Goal: Task Accomplishment & Management: Manage account settings

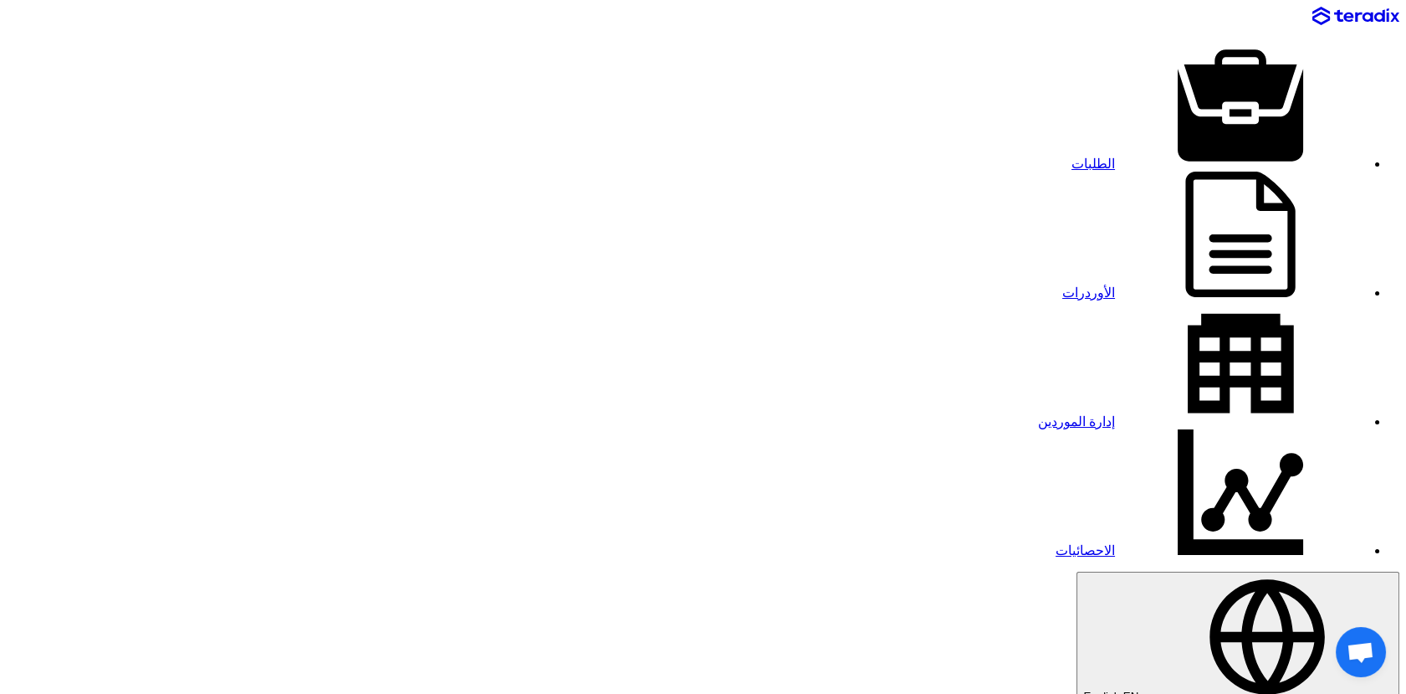
drag, startPoint x: 481, startPoint y: 184, endPoint x: 597, endPoint y: 202, distance: 116.9
paste input "45"
type input "8100015459"
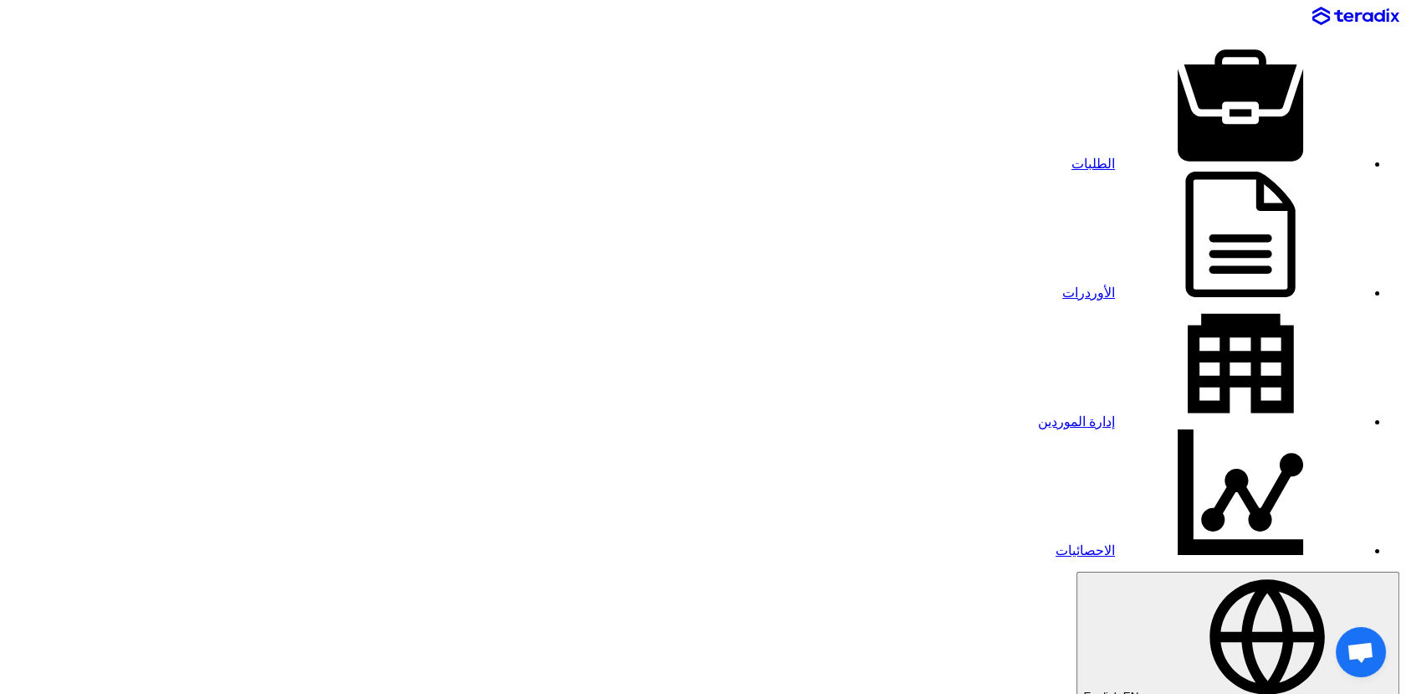
click at [1038, 414] on link "إدارة الموردين" at bounding box center [1202, 421] width 328 height 14
click at [1073, 156] on link "الطلبات" at bounding box center [1219, 163] width 294 height 14
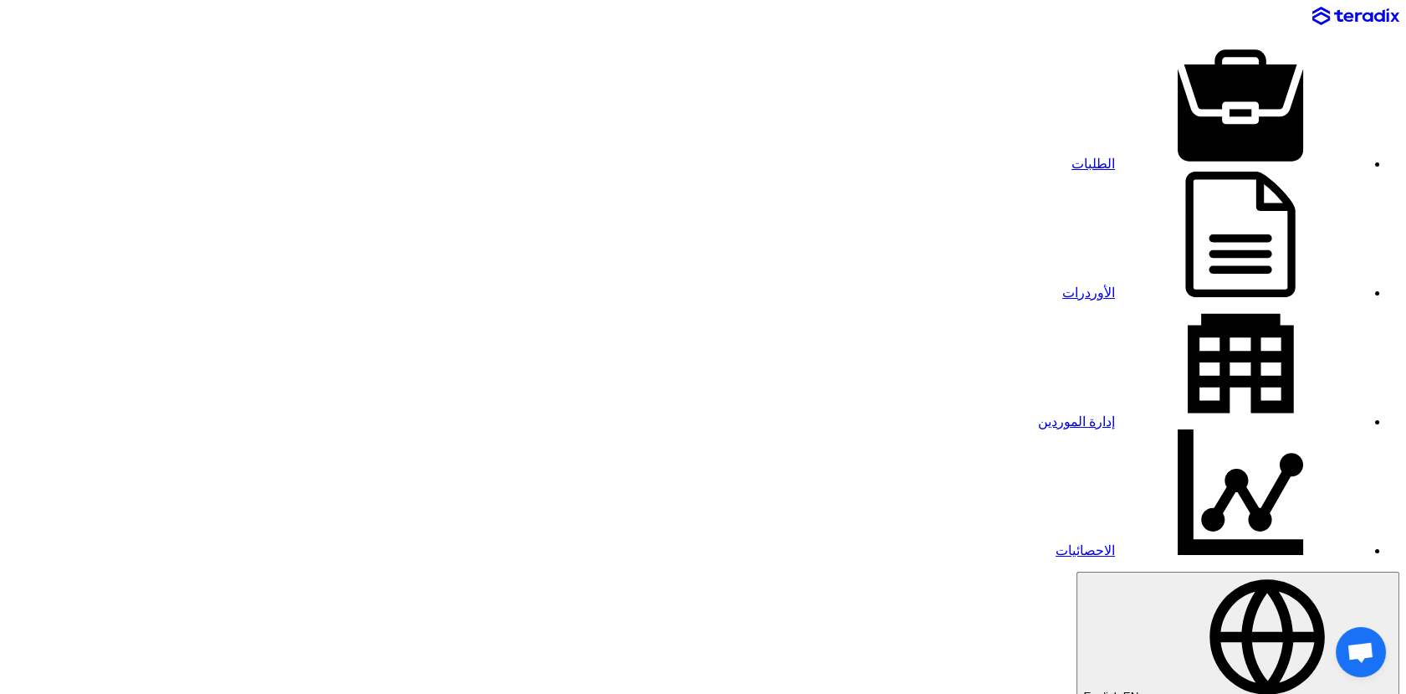
paste input "8100015459"
type input "8100015459"
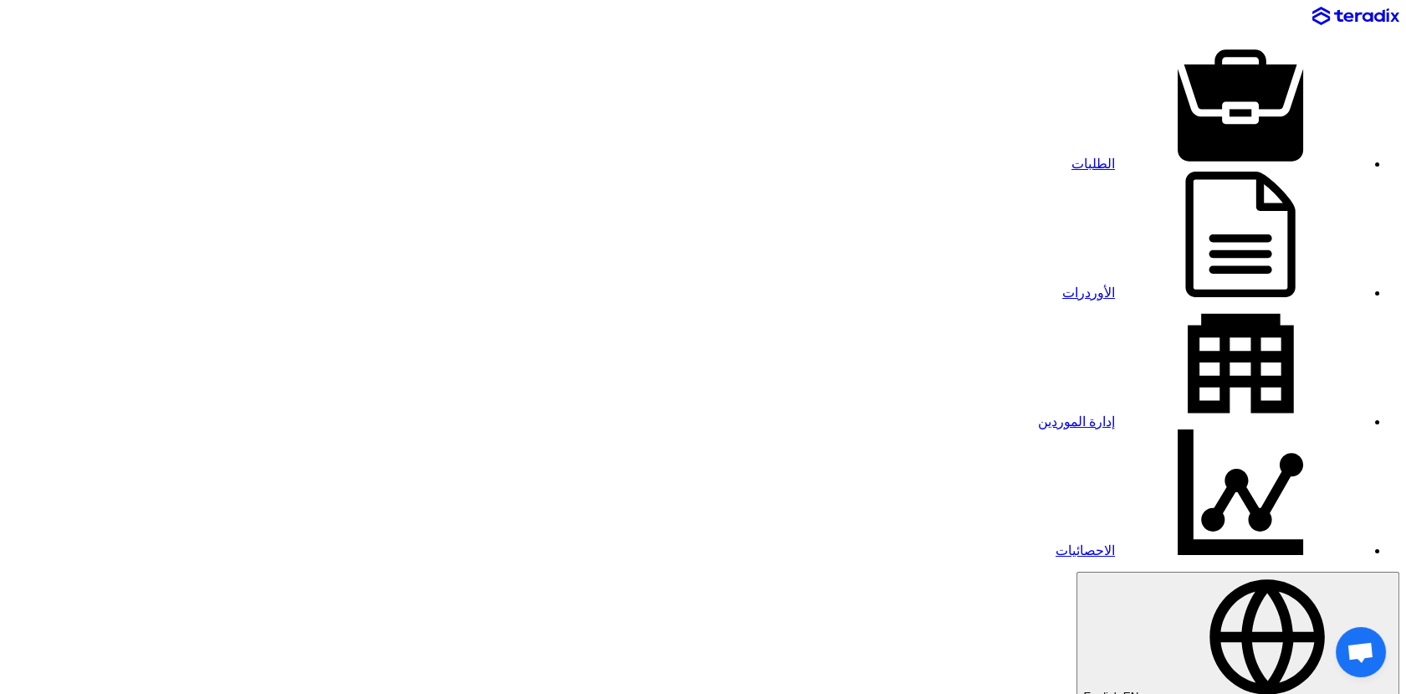
type input "[DATE]"
type input "12"
type input "59"
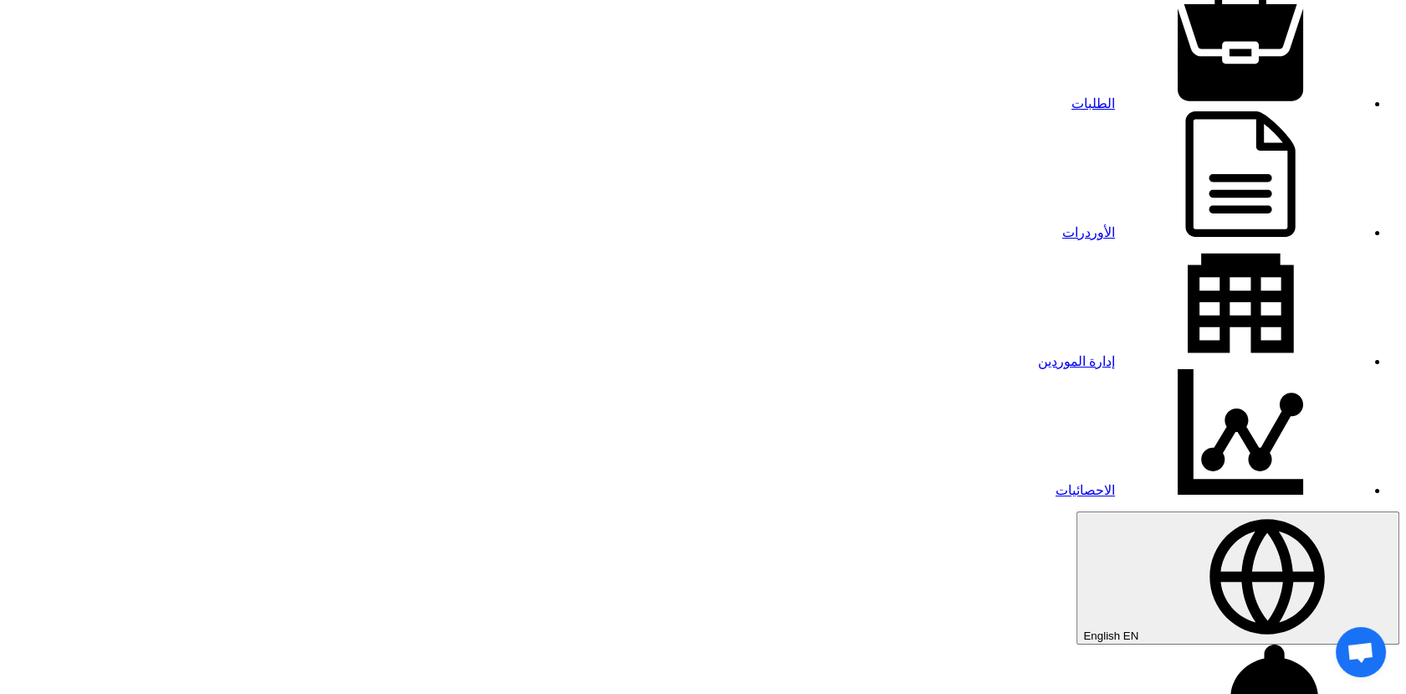
scroll to position [93, 0]
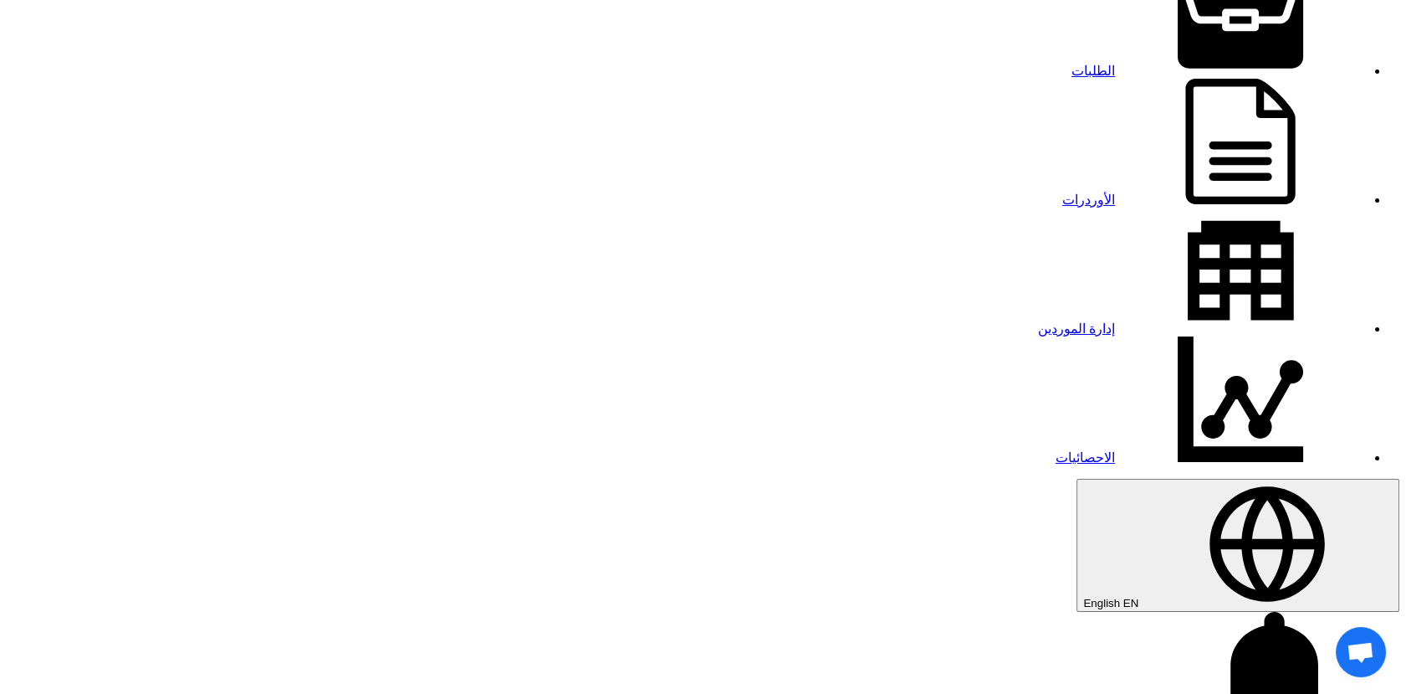
type input "[DATE]"
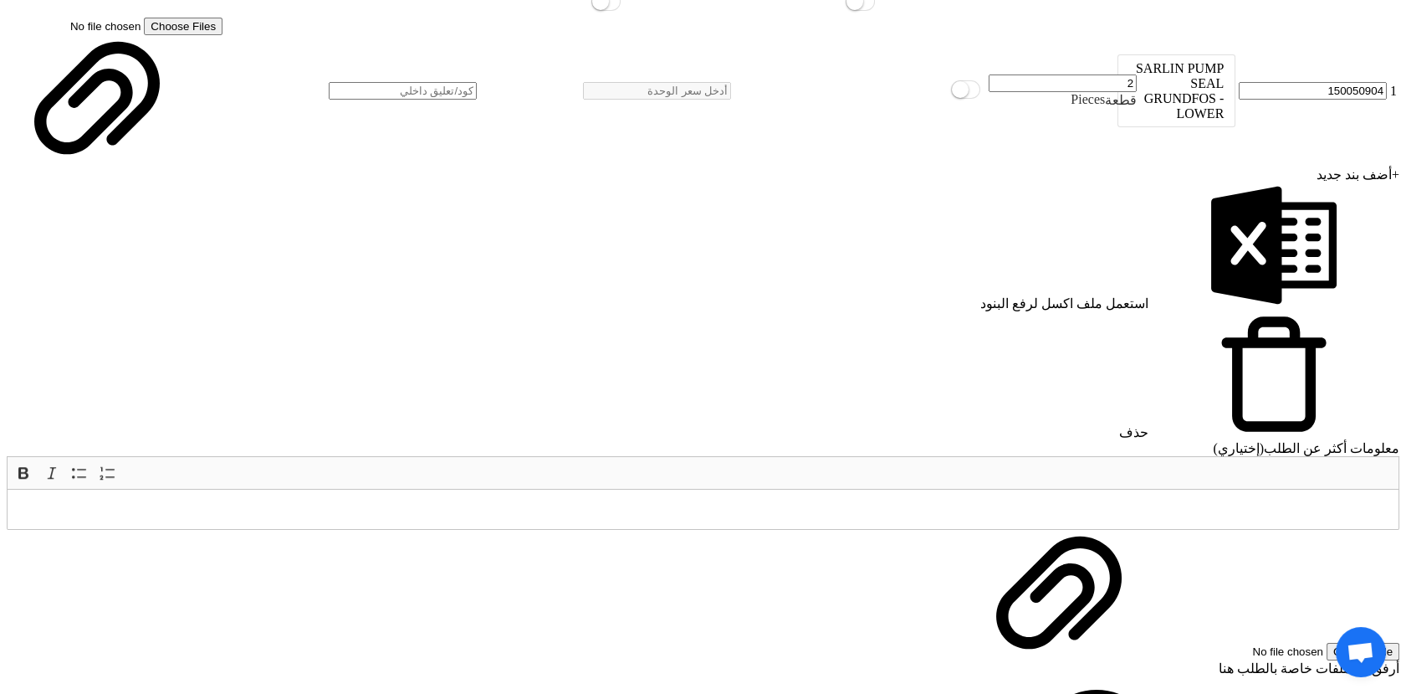
scroll to position [2696, 0]
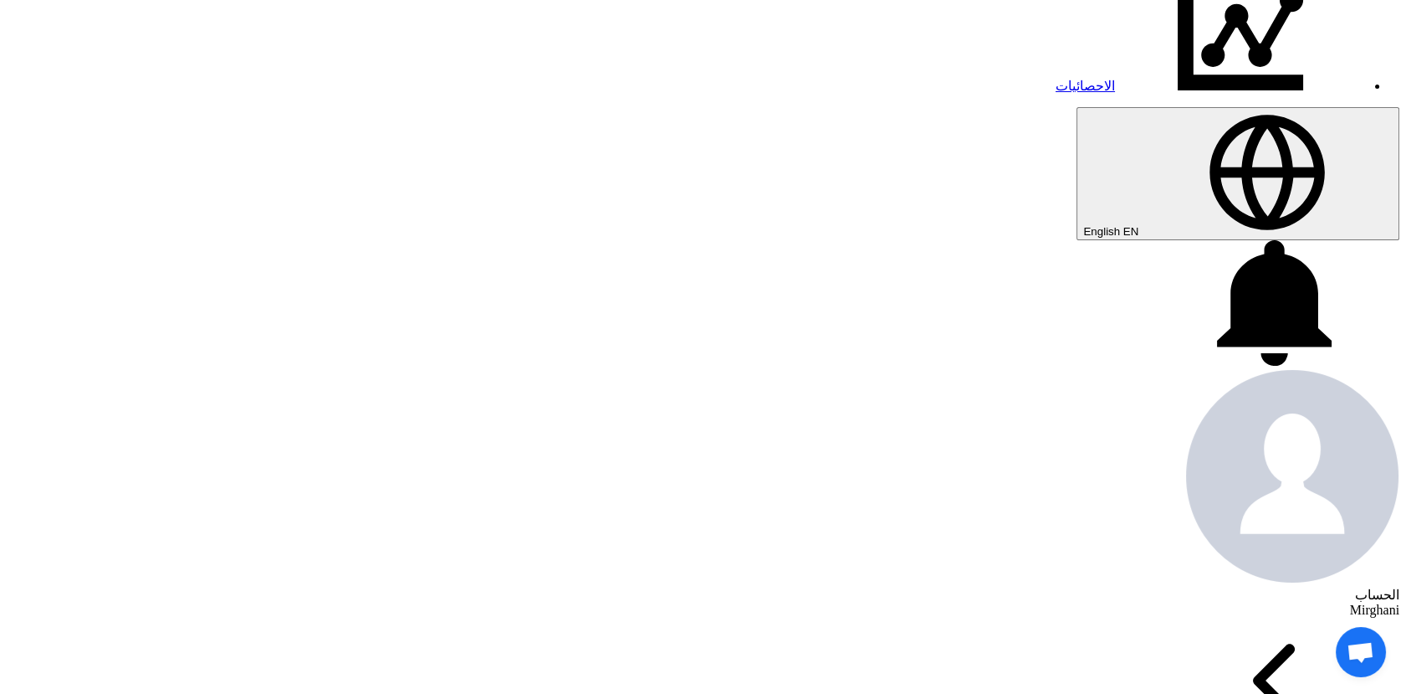
scroll to position [0, 0]
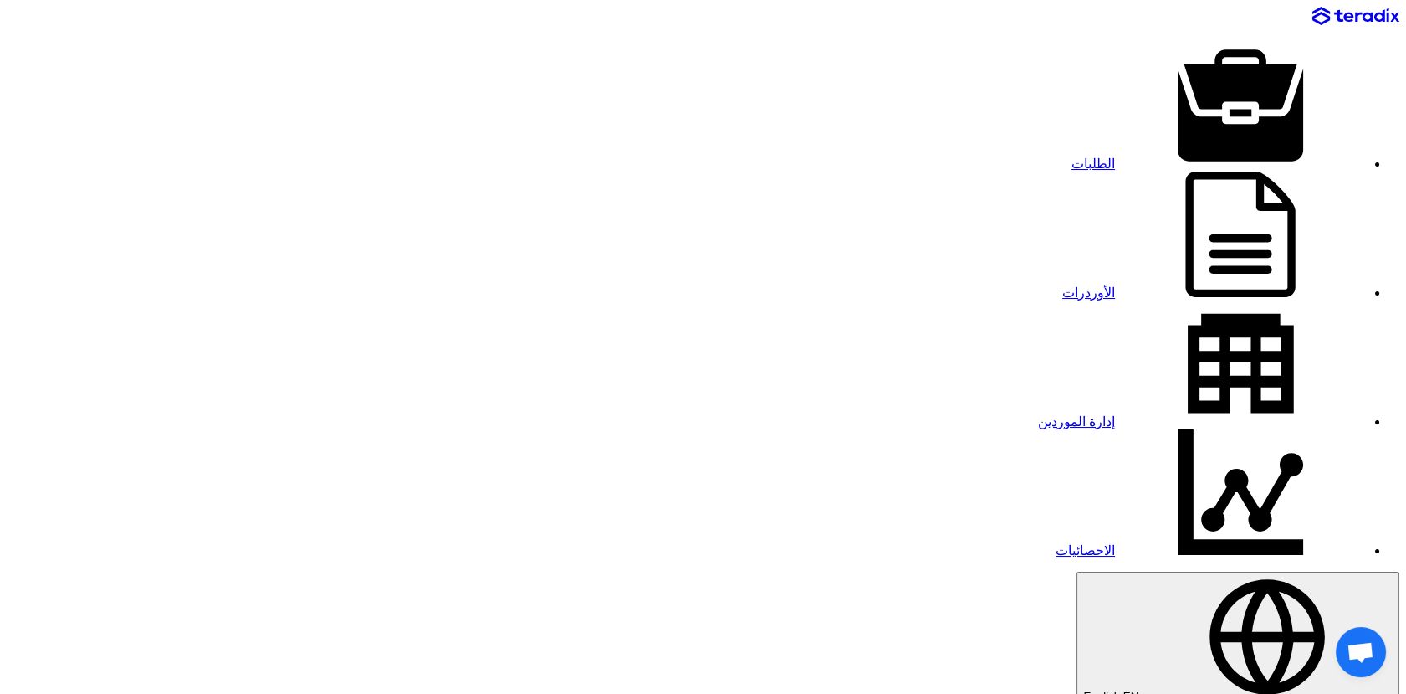
click at [1038, 414] on link "إدارة الموردين" at bounding box center [1202, 421] width 328 height 14
click at [1072, 156] on link "الطلبات" at bounding box center [1219, 163] width 294 height 14
paste input "8100015459"
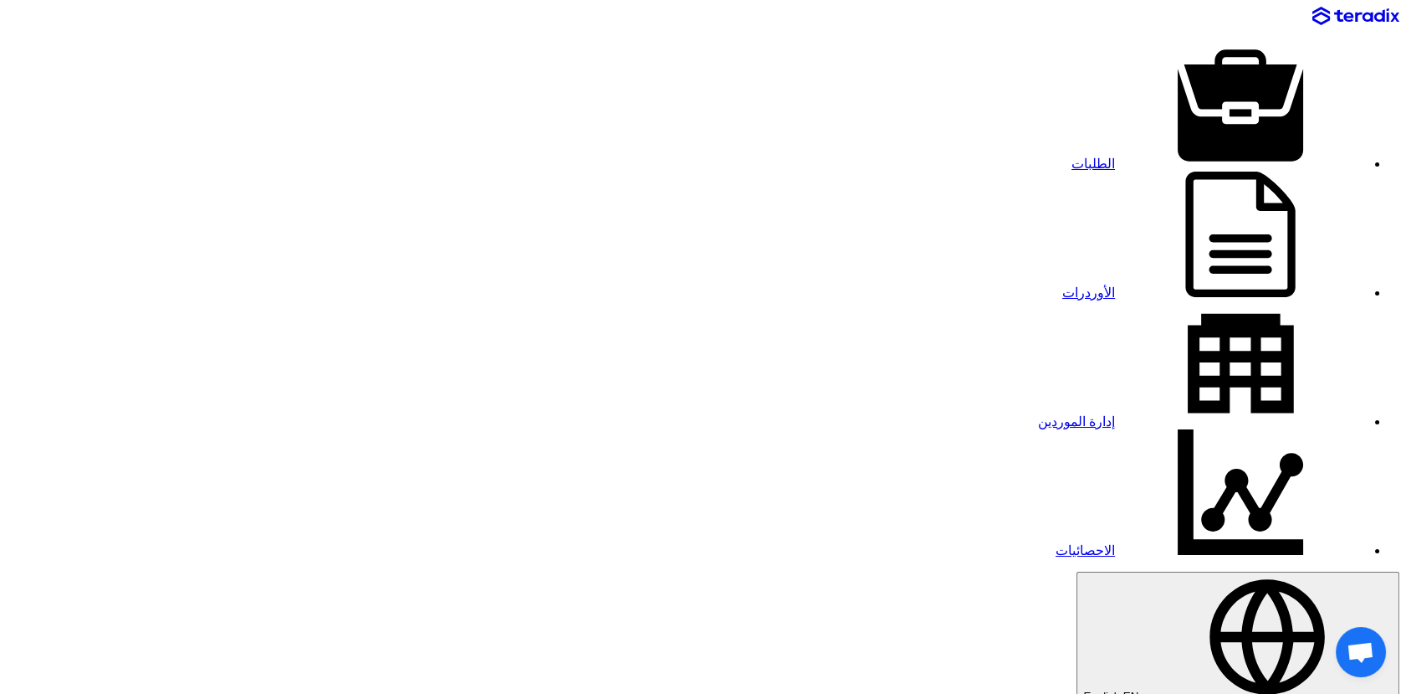
type input "8100015459"
